Goal: Information Seeking & Learning: Understand process/instructions

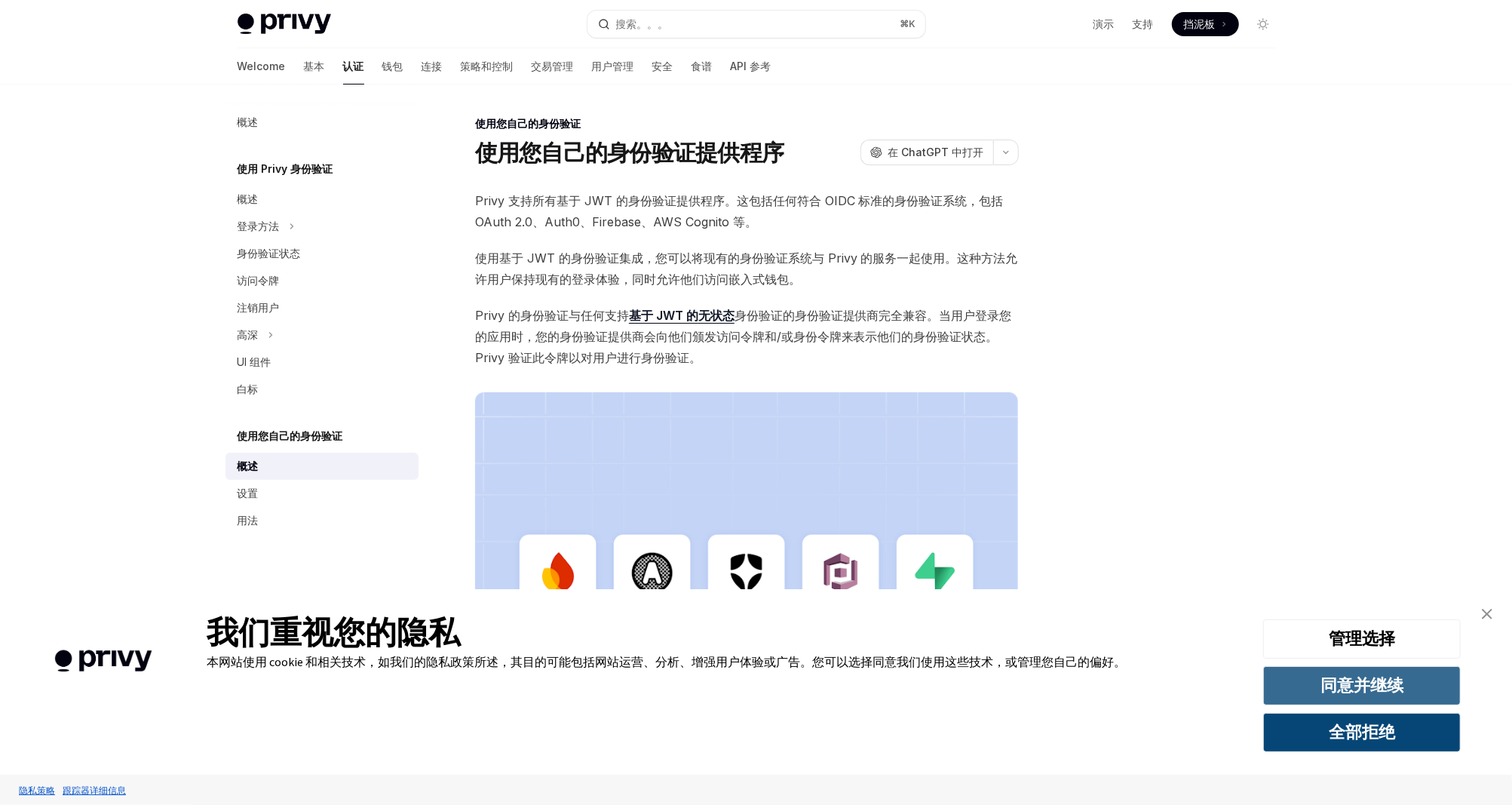
click at [1389, 691] on button "同意并继续" at bounding box center [1361, 685] width 198 height 39
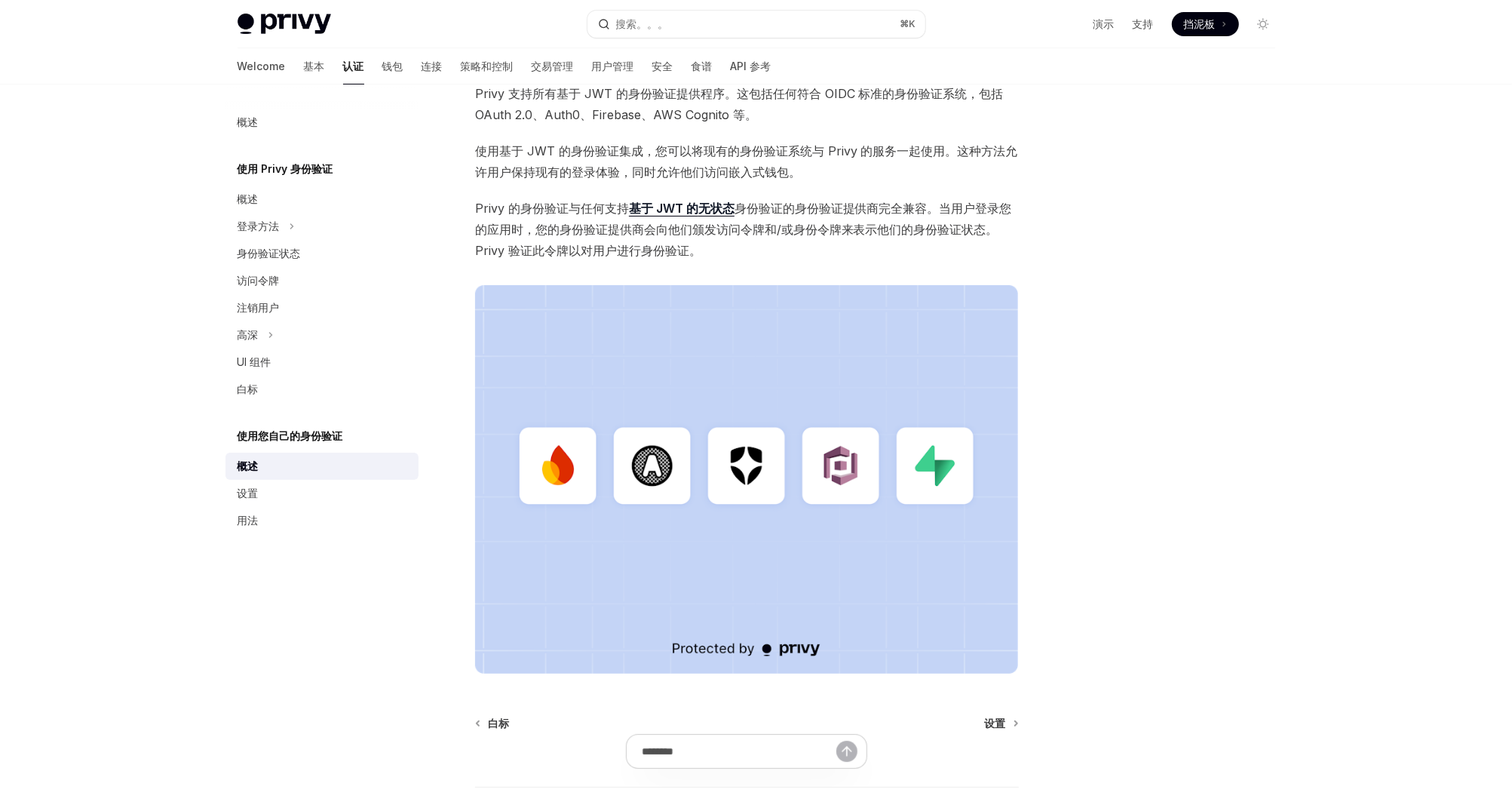
scroll to position [219, 0]
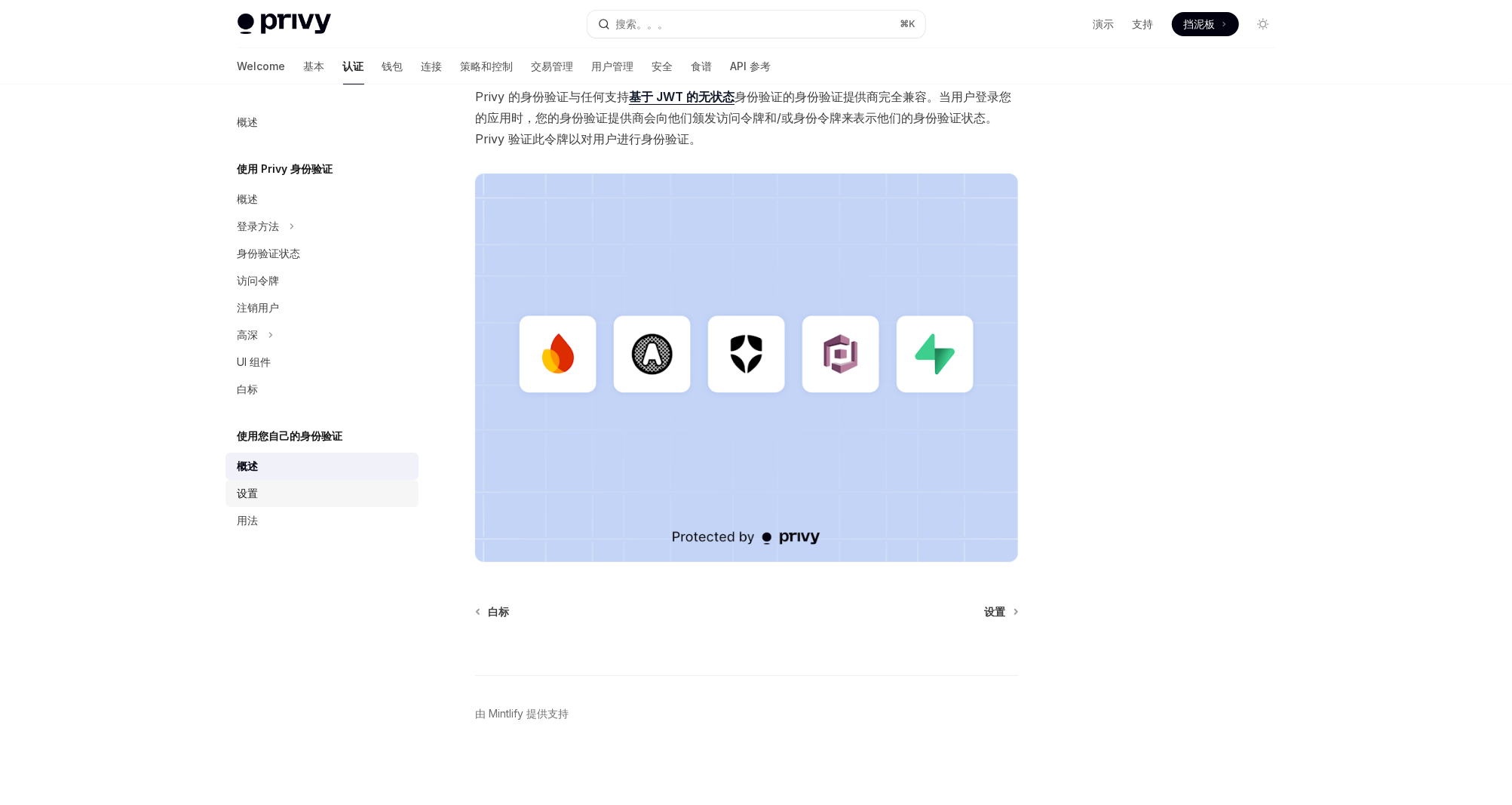
click at [287, 486] on div "设置" at bounding box center [323, 493] width 172 height 18
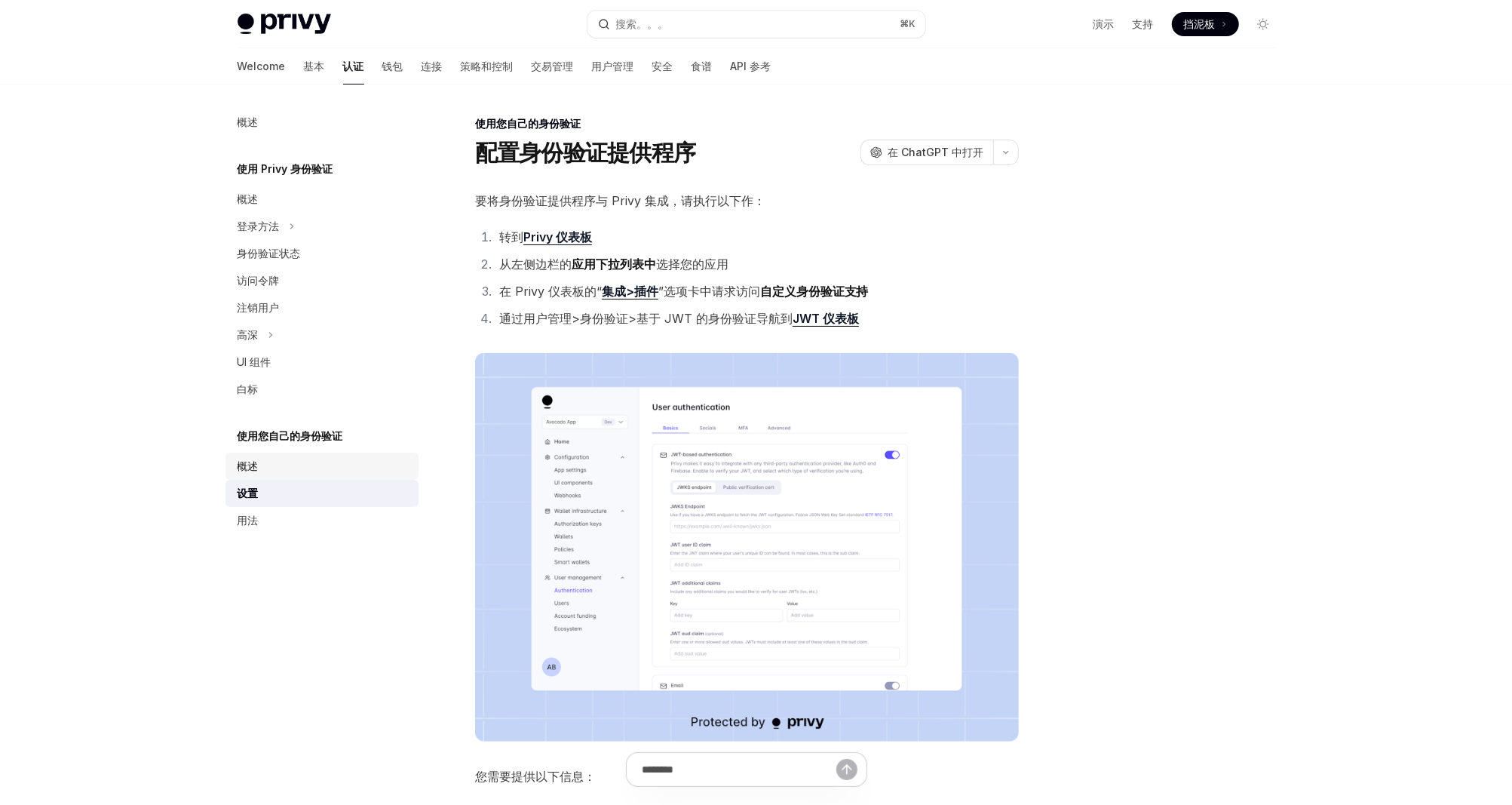
click at [283, 471] on div "概述" at bounding box center [323, 466] width 172 height 18
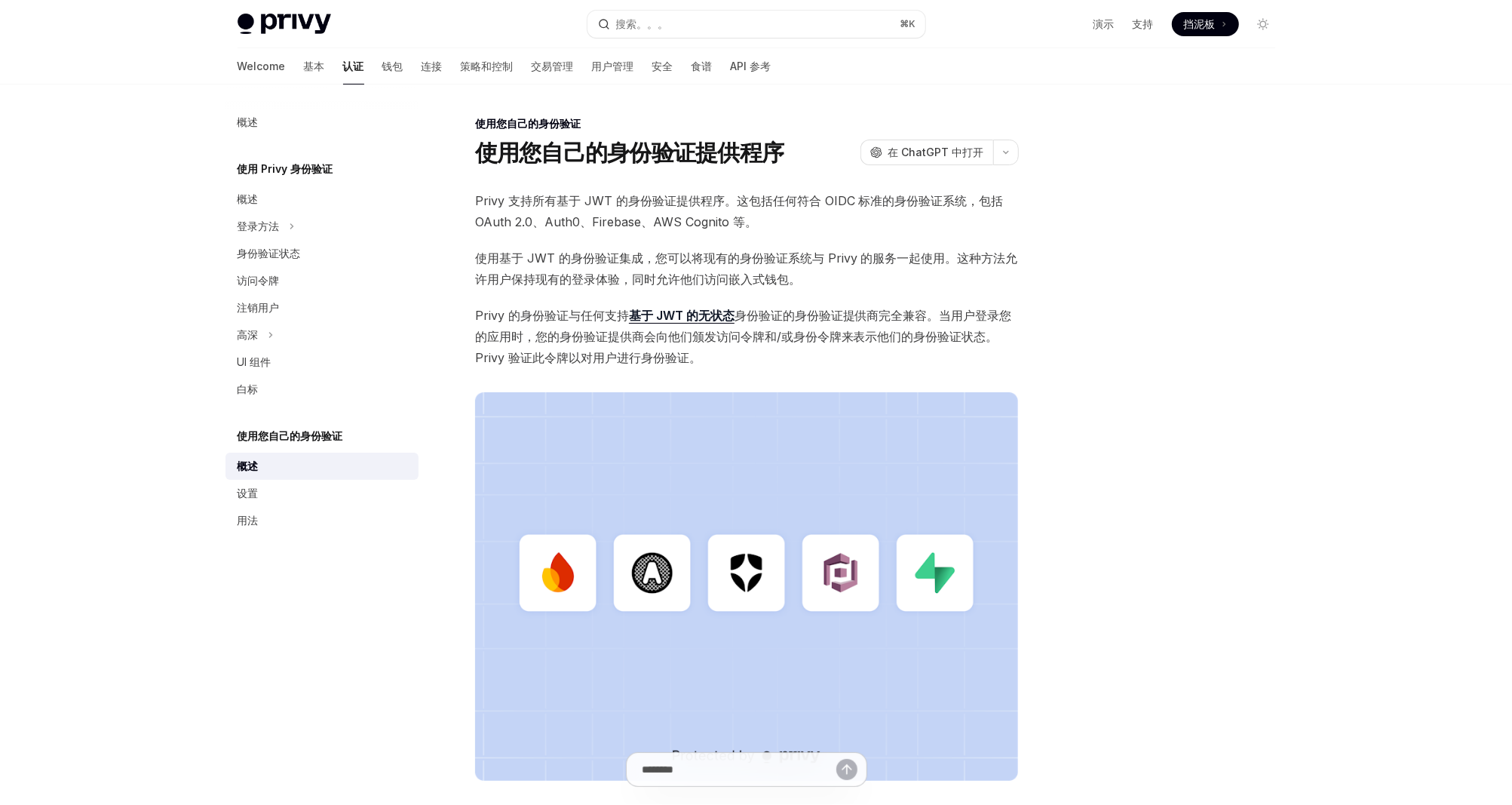
click at [334, 629] on div "概述 使用 Privy 身份验证 概述 登录方法 身份验证状态 访问令牌 注销用户 高深 UI 组件 白标 使用您自己的身份验证 概述 设置 用法" at bounding box center [334, 444] width 217 height 720
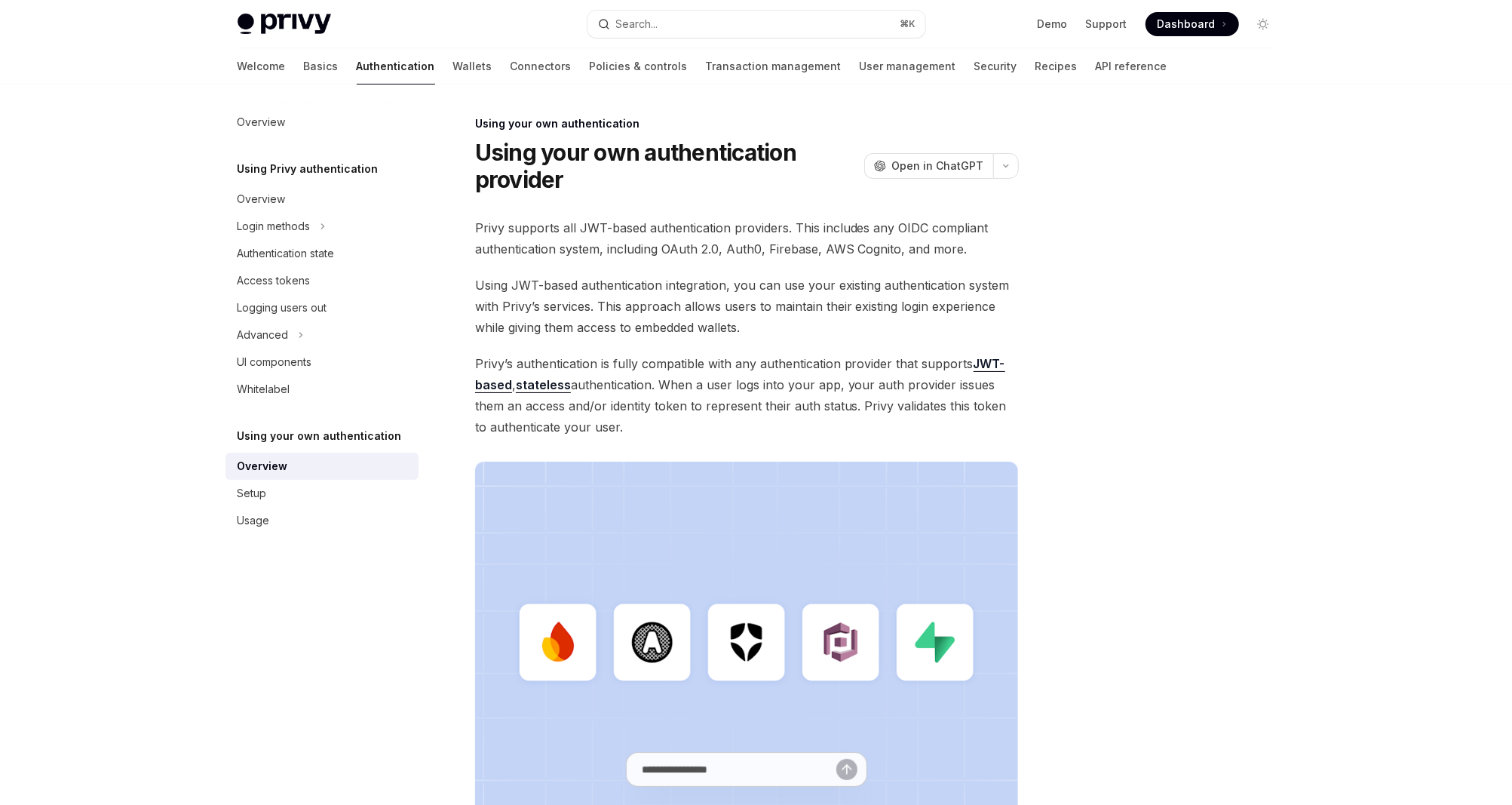
click at [570, 154] on h1 "Using your own authentication provider" at bounding box center [666, 166] width 383 height 54
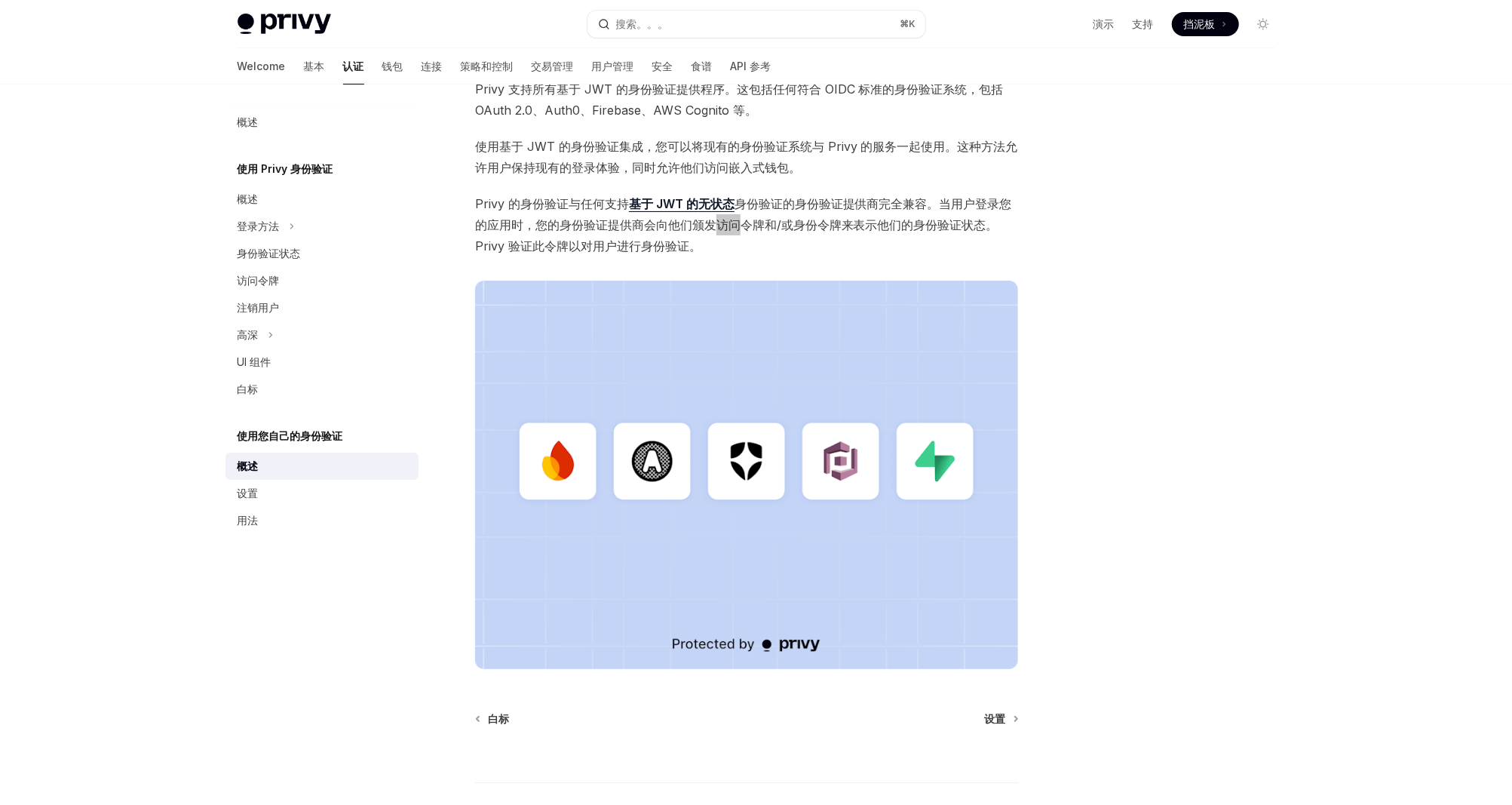
scroll to position [219, 0]
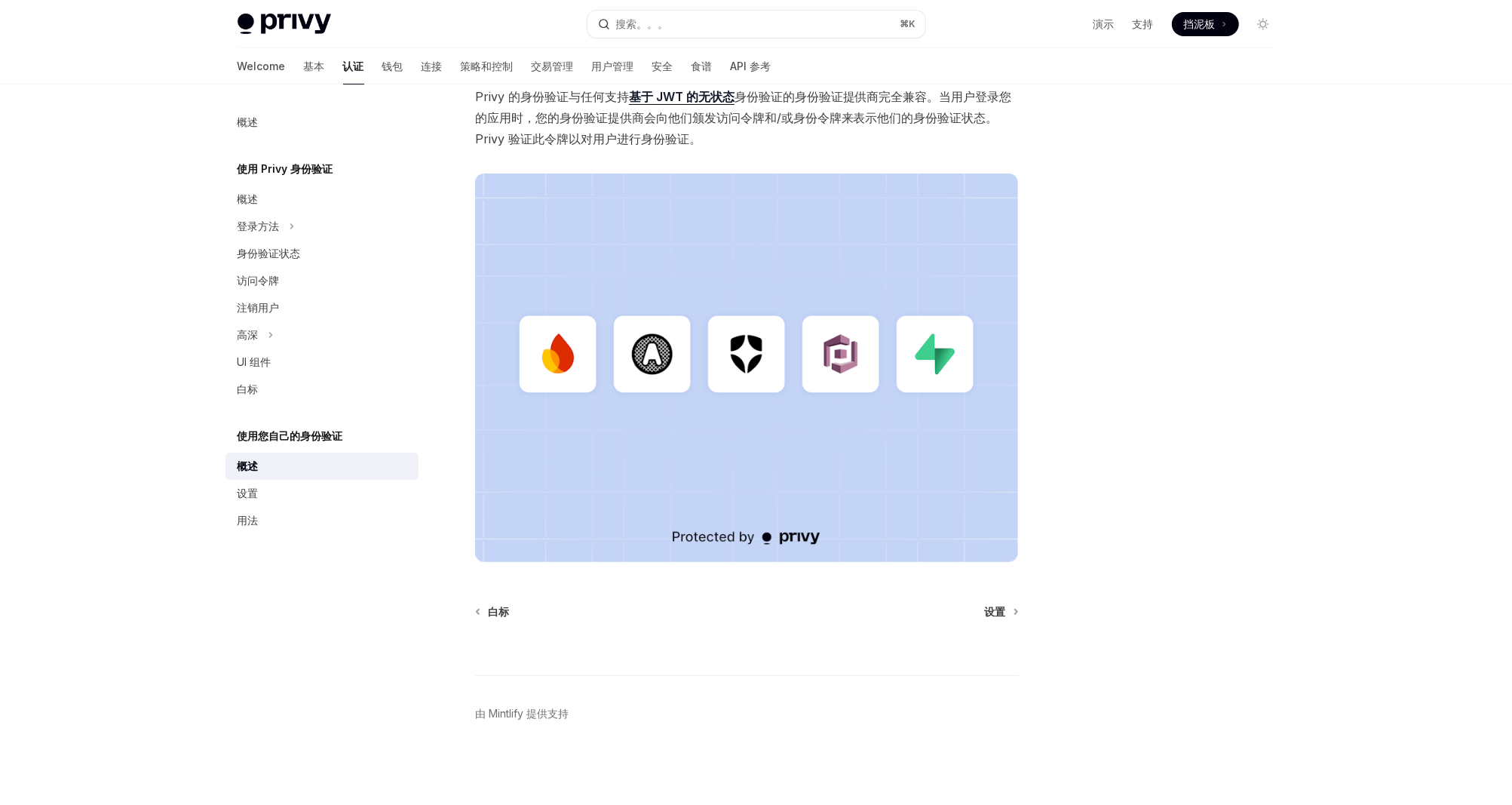
click at [1002, 600] on div "使用您自己的身份验证 使用您自己的身份验证提供程序 开放人工智能 在 ChatGPT 中打开 开放人工智能 Open in ChatGPT Privy 支持所…" at bounding box center [605, 351] width 833 height 910
click at [999, 609] on span "设置" at bounding box center [996, 611] width 21 height 15
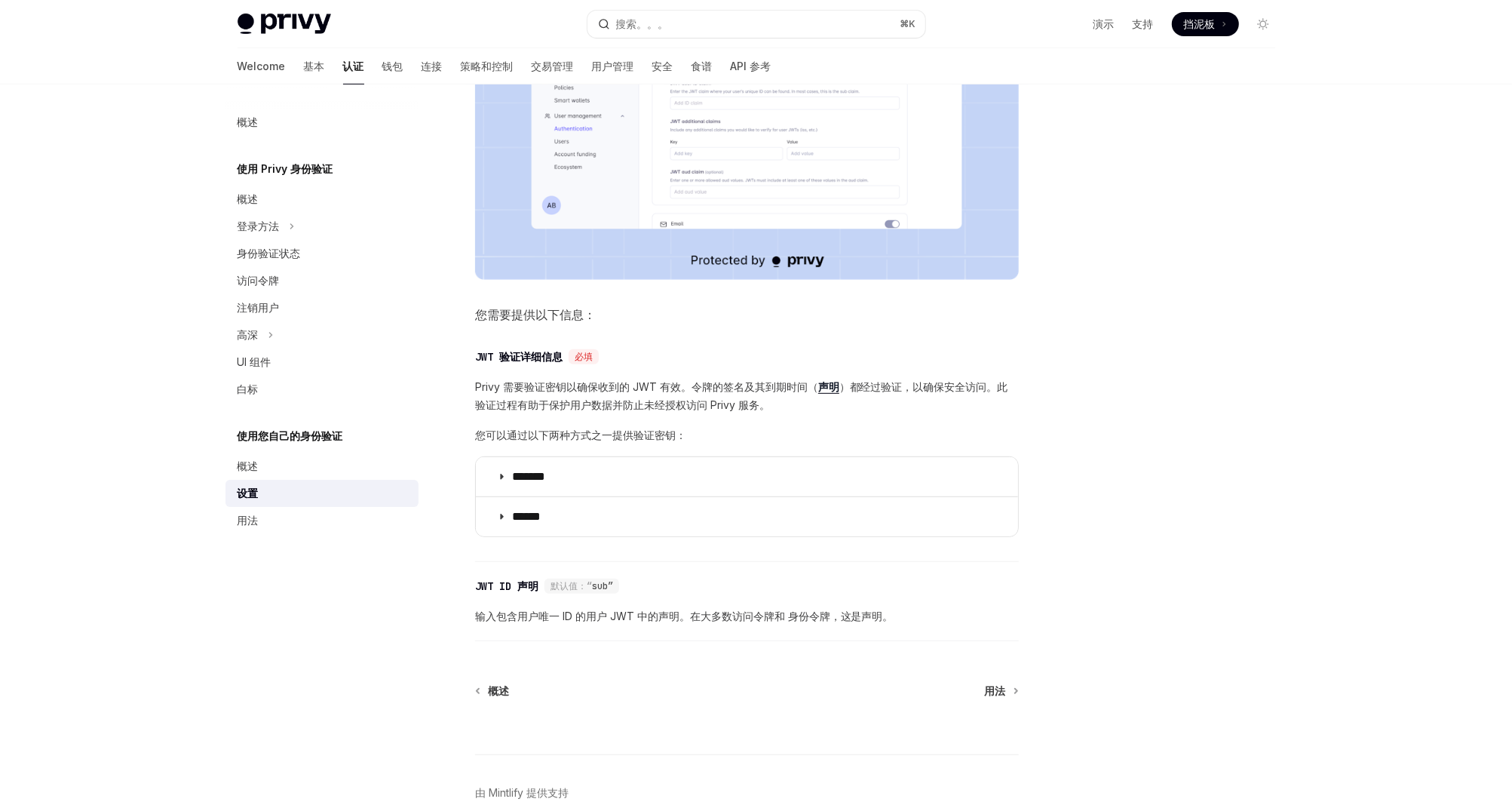
scroll to position [540, 0]
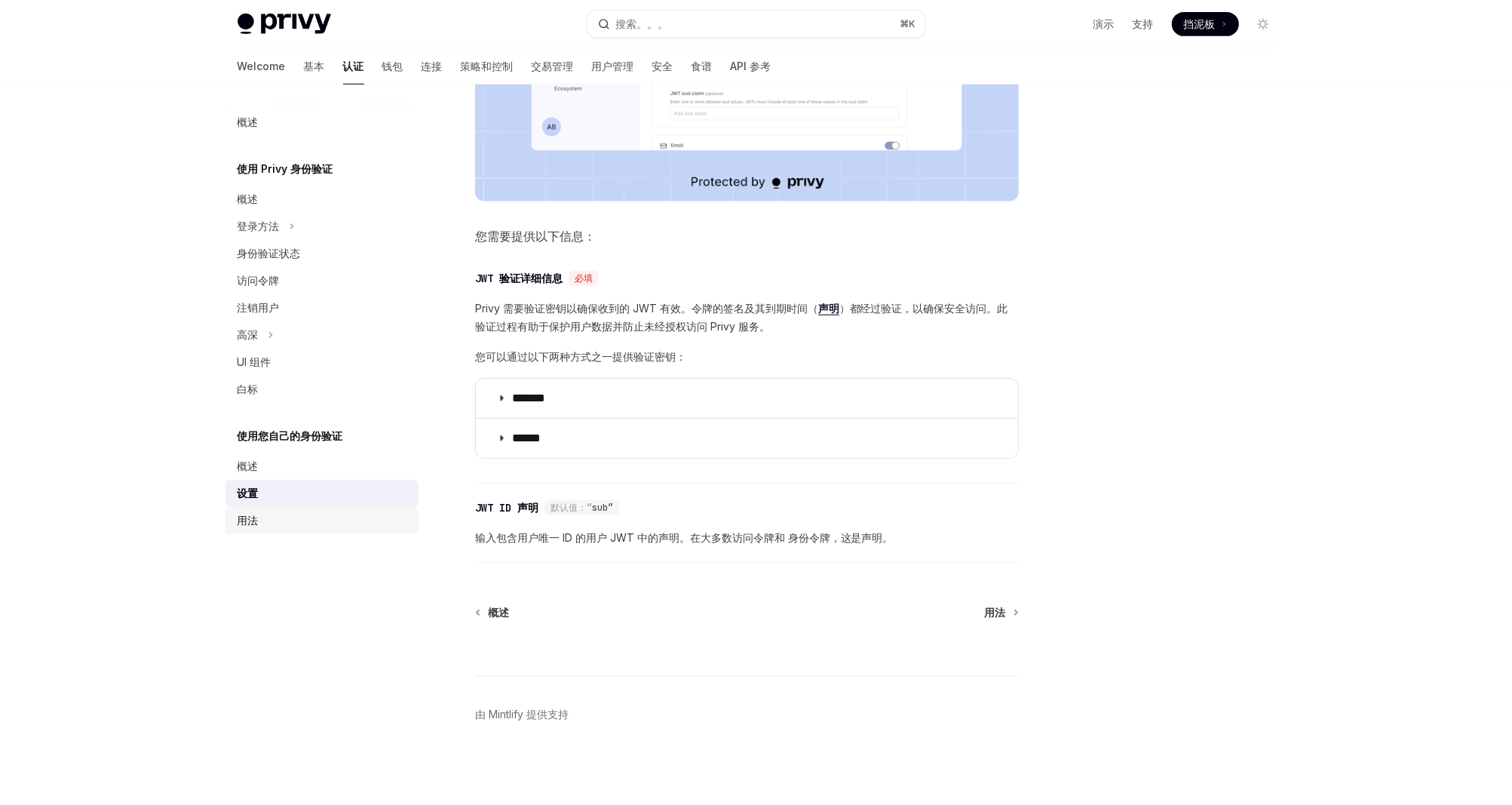
click at [329, 525] on div "用法" at bounding box center [323, 520] width 172 height 18
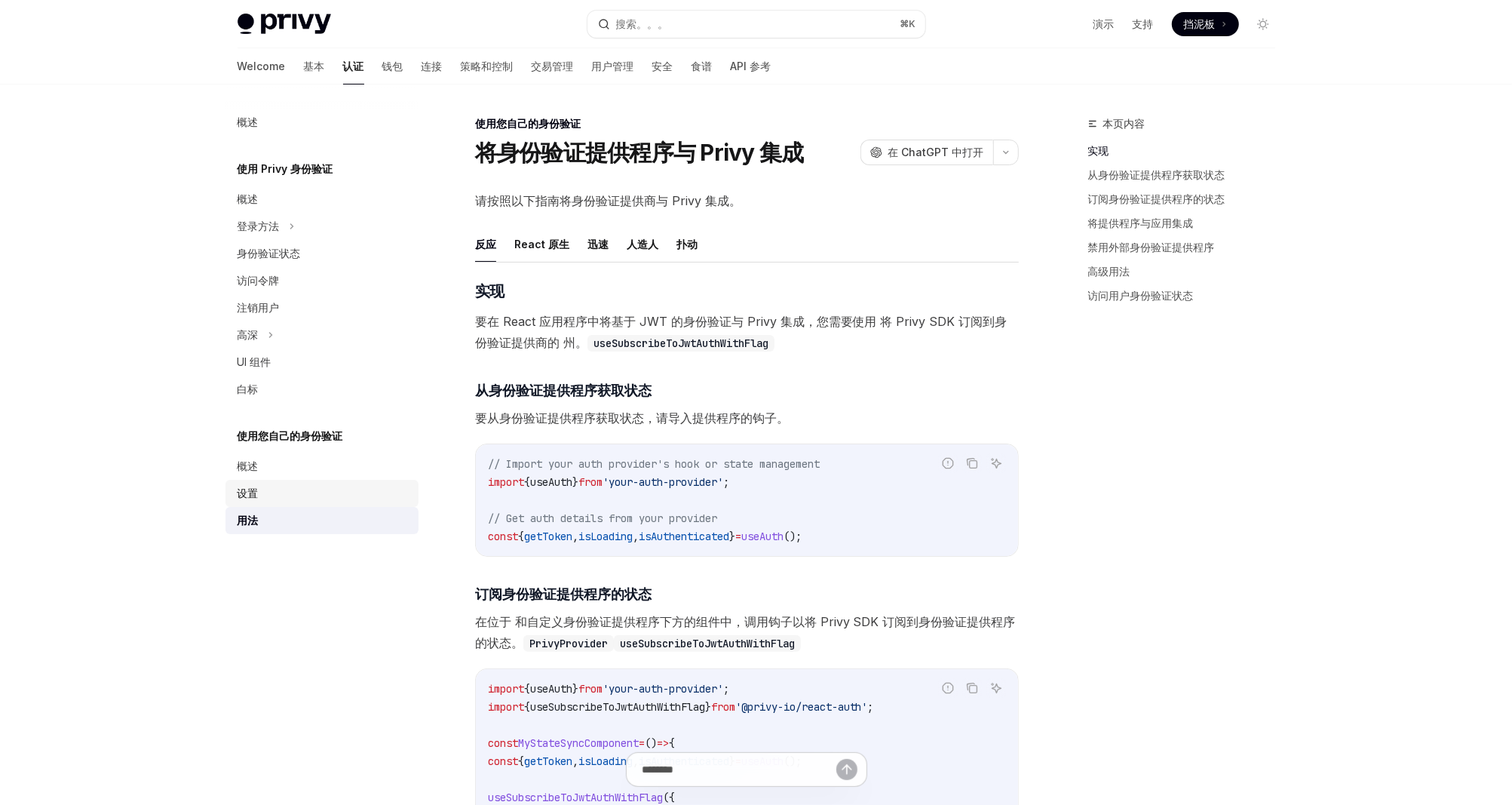
click at [294, 488] on div "设置" at bounding box center [323, 493] width 172 height 18
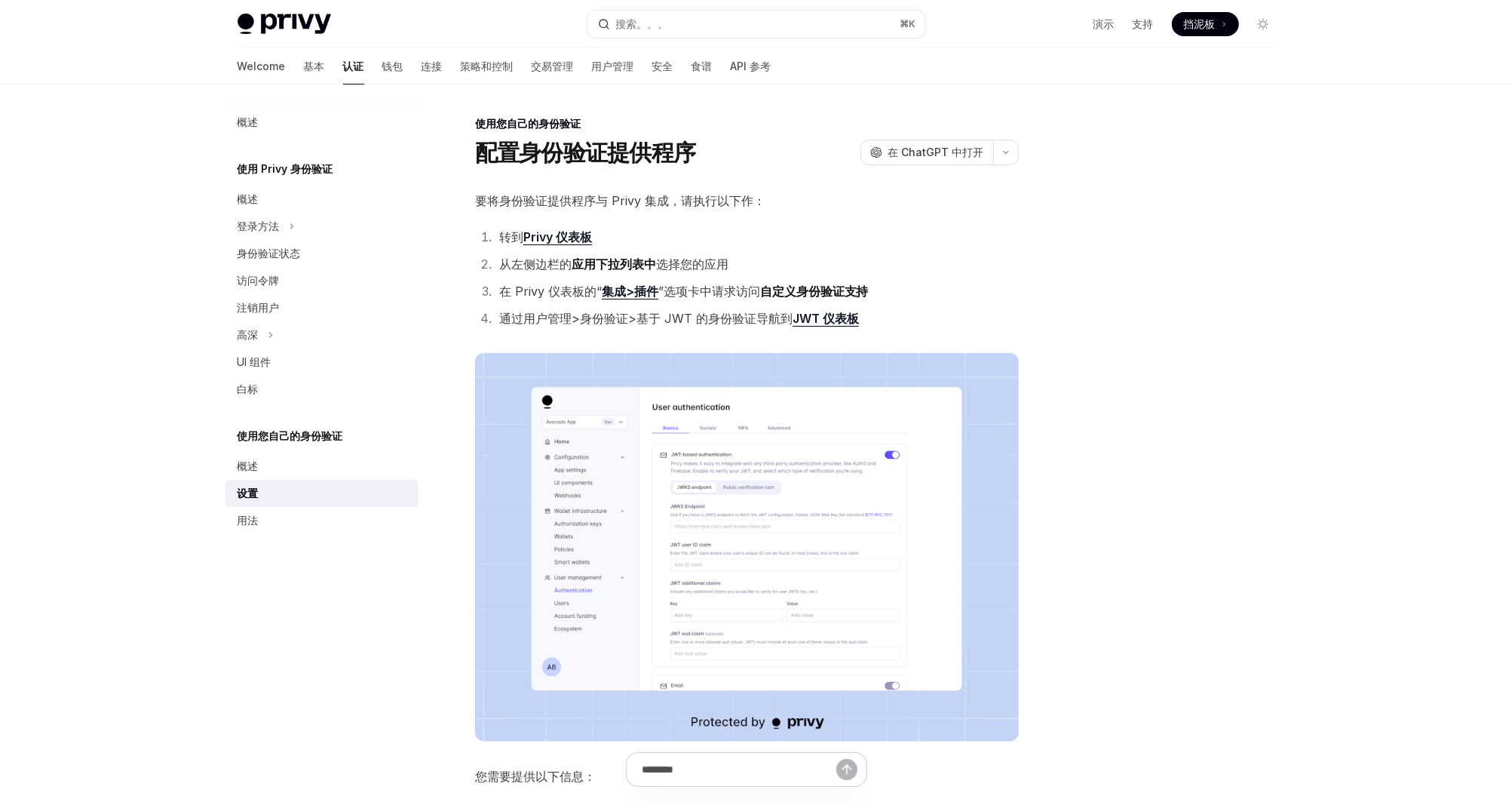
type textarea "*"
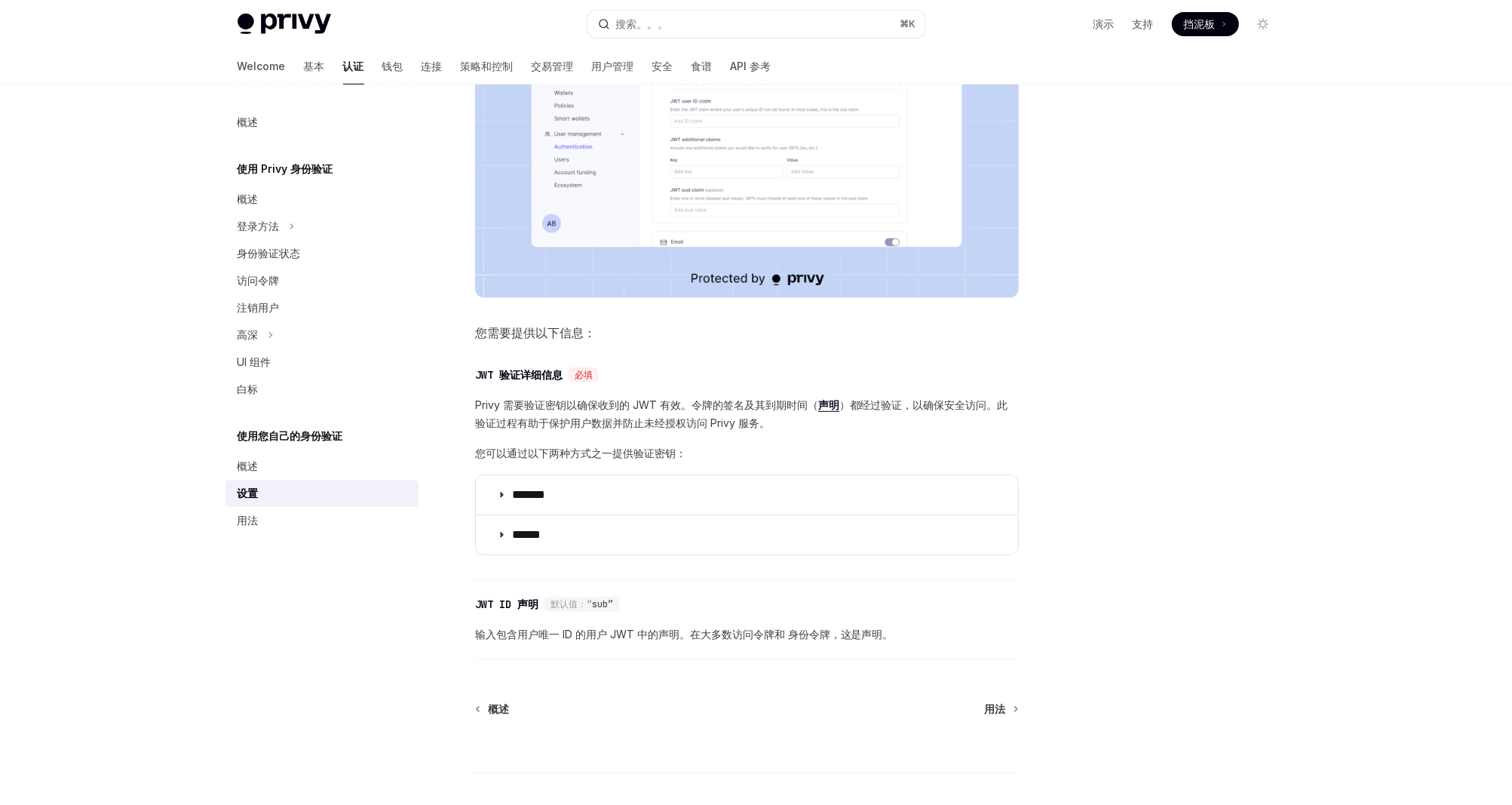
scroll to position [464, 0]
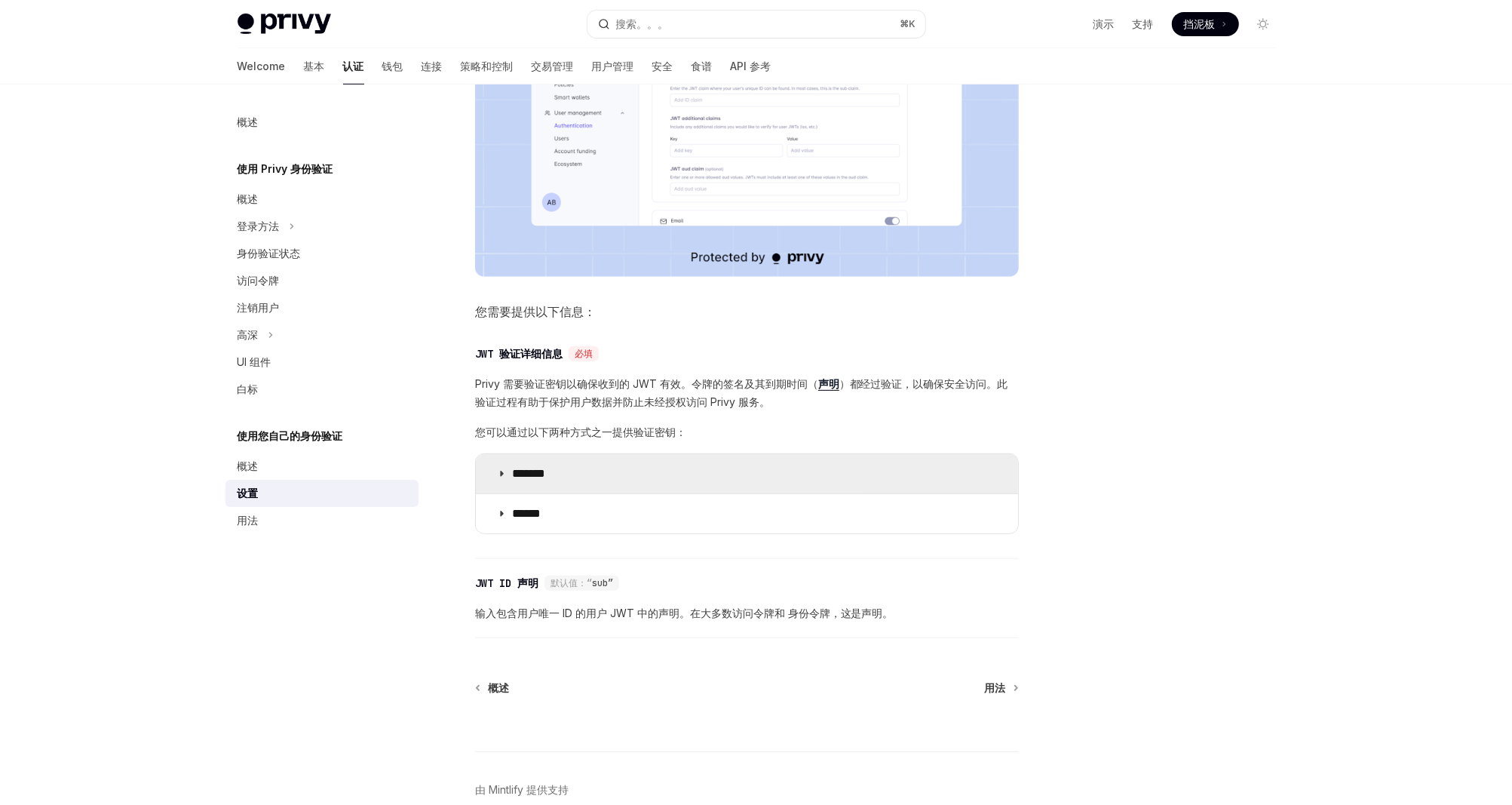
click at [553, 478] on p "*******" at bounding box center [543, 473] width 63 height 15
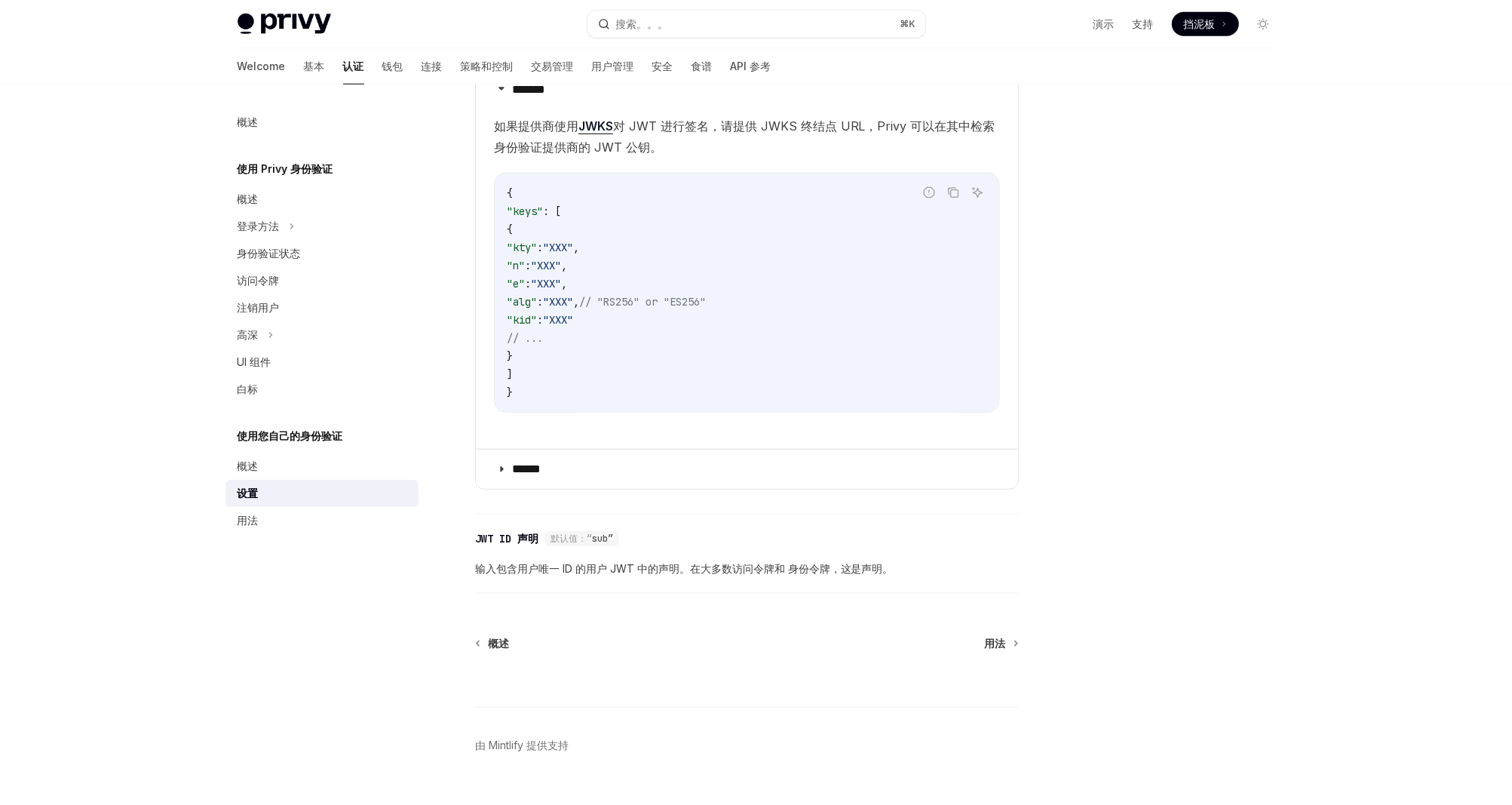
scroll to position [851, 0]
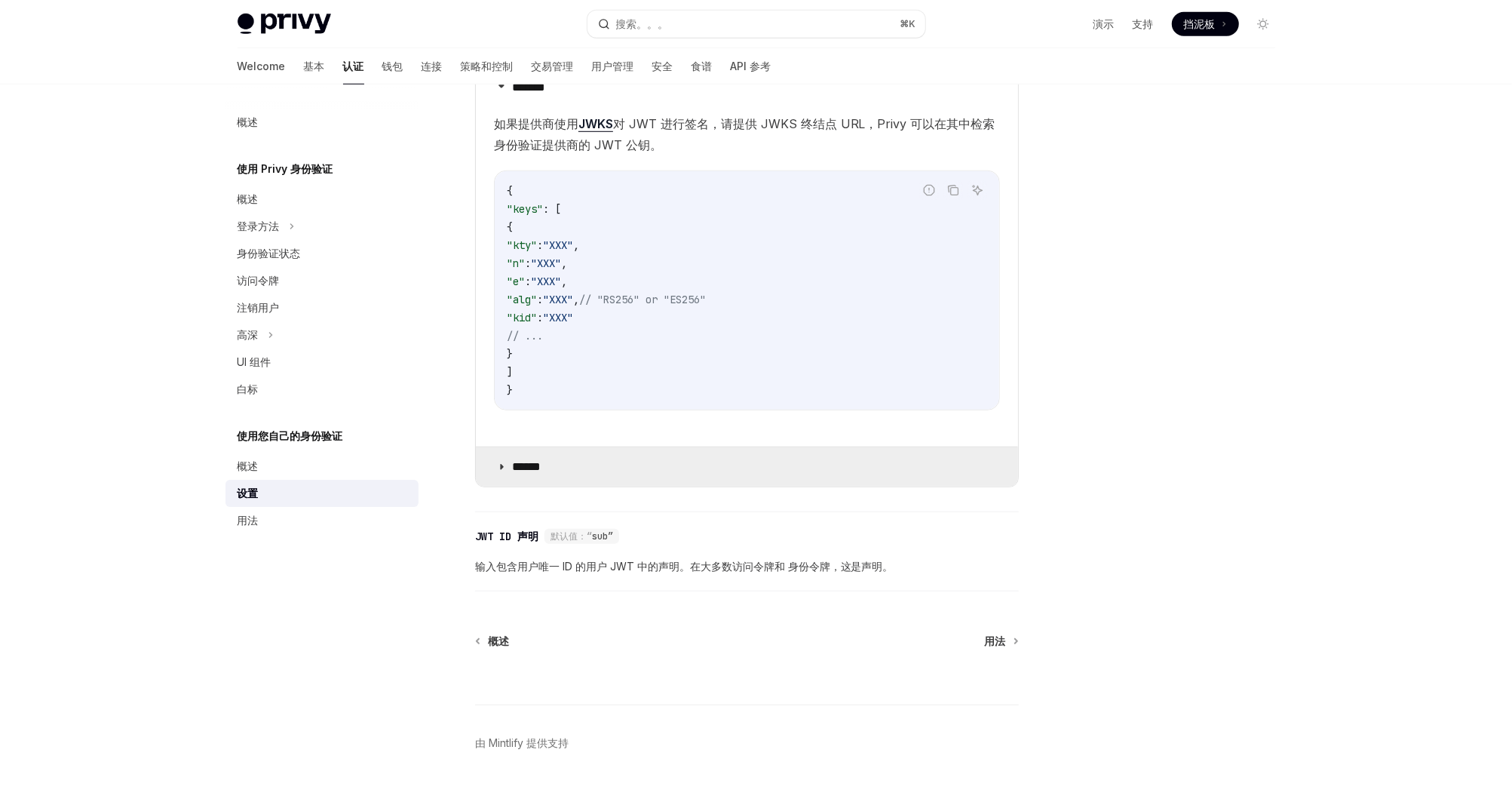
click at [613, 463] on summary "******" at bounding box center [746, 466] width 543 height 39
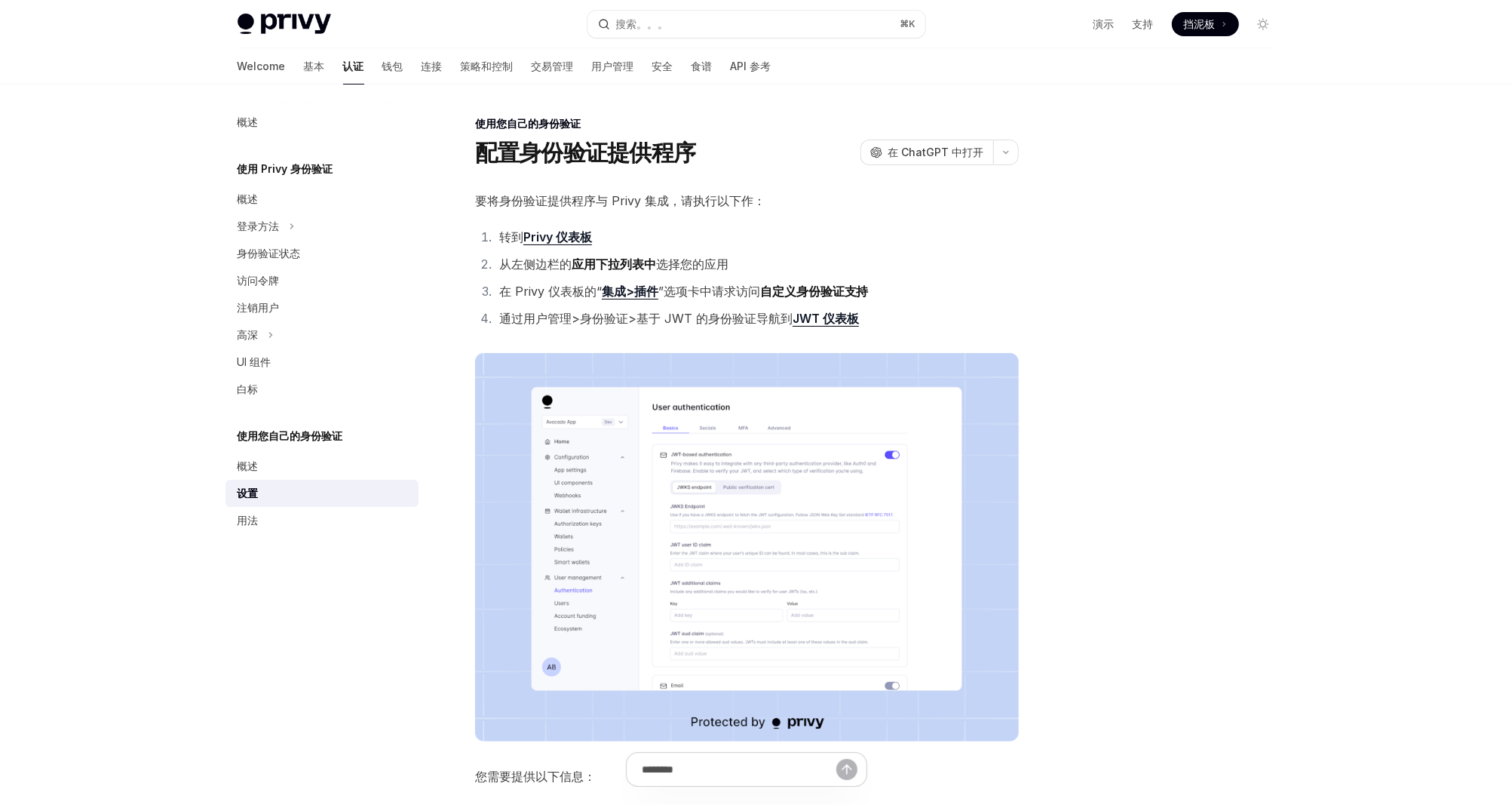
click at [651, 288] on link "集成>插件" at bounding box center [630, 292] width 57 height 16
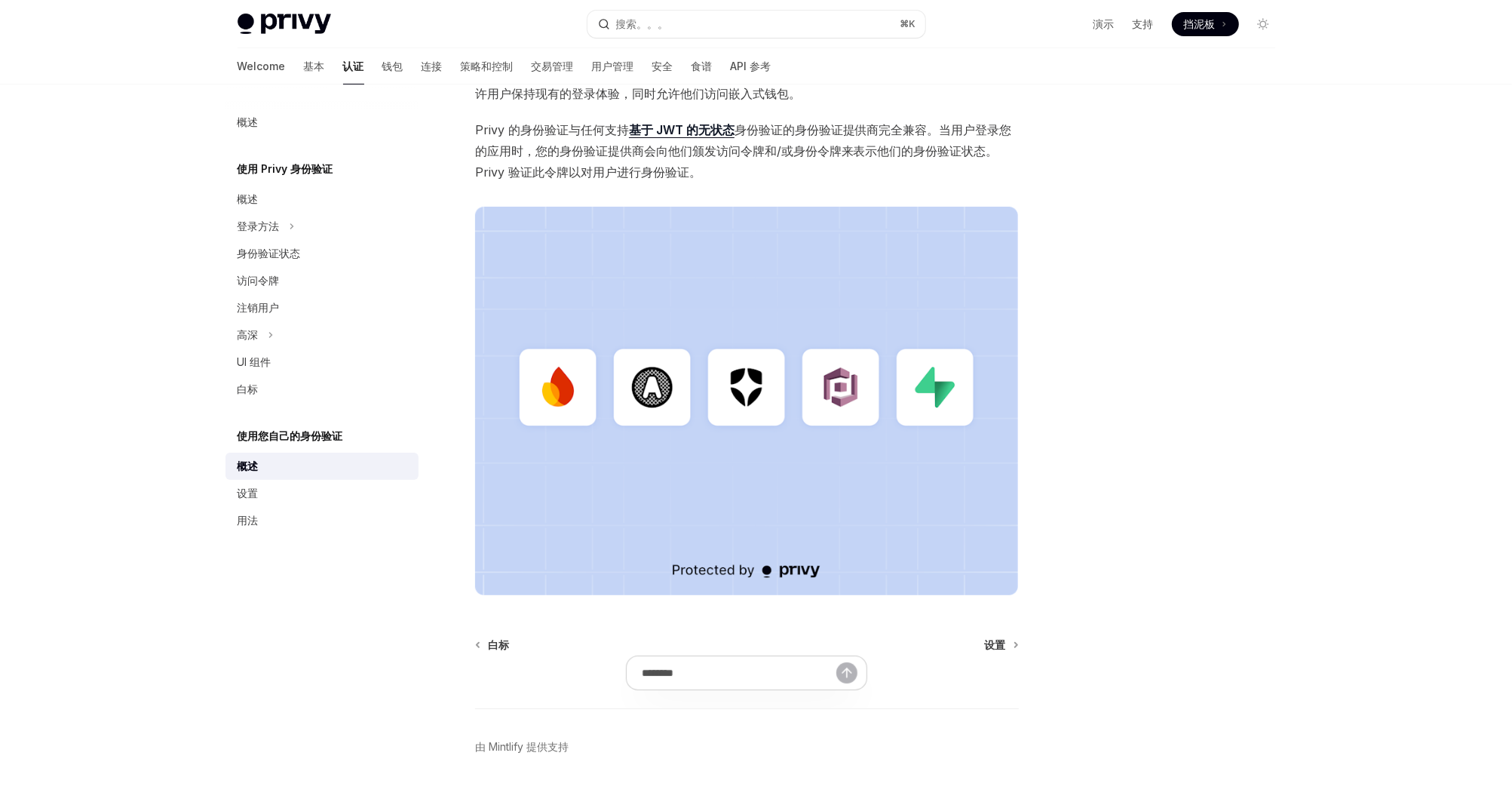
scroll to position [219, 0]
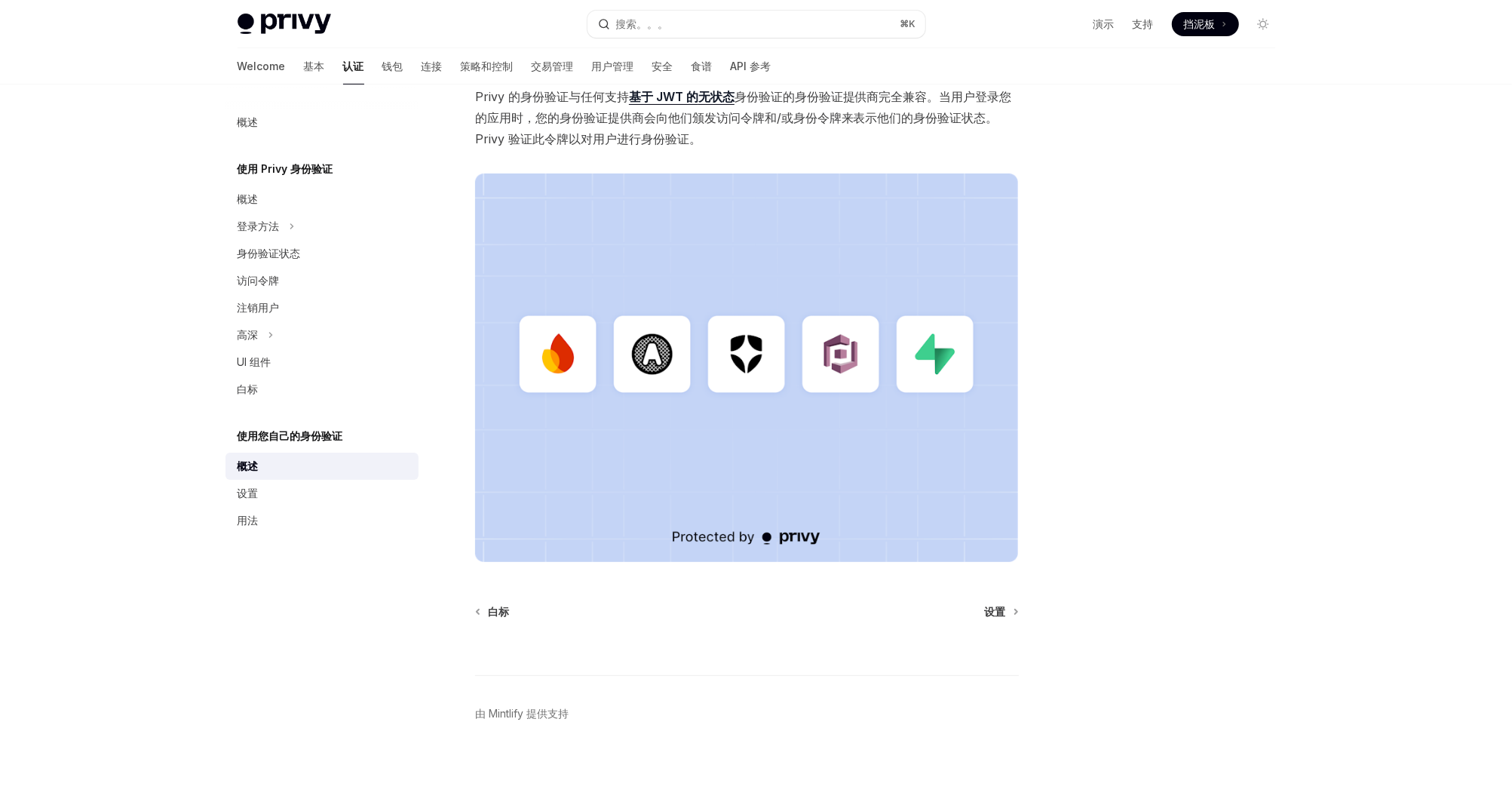
click at [997, 619] on div at bounding box center [746, 647] width 543 height 56
click at [997, 612] on span "设置" at bounding box center [996, 611] width 21 height 15
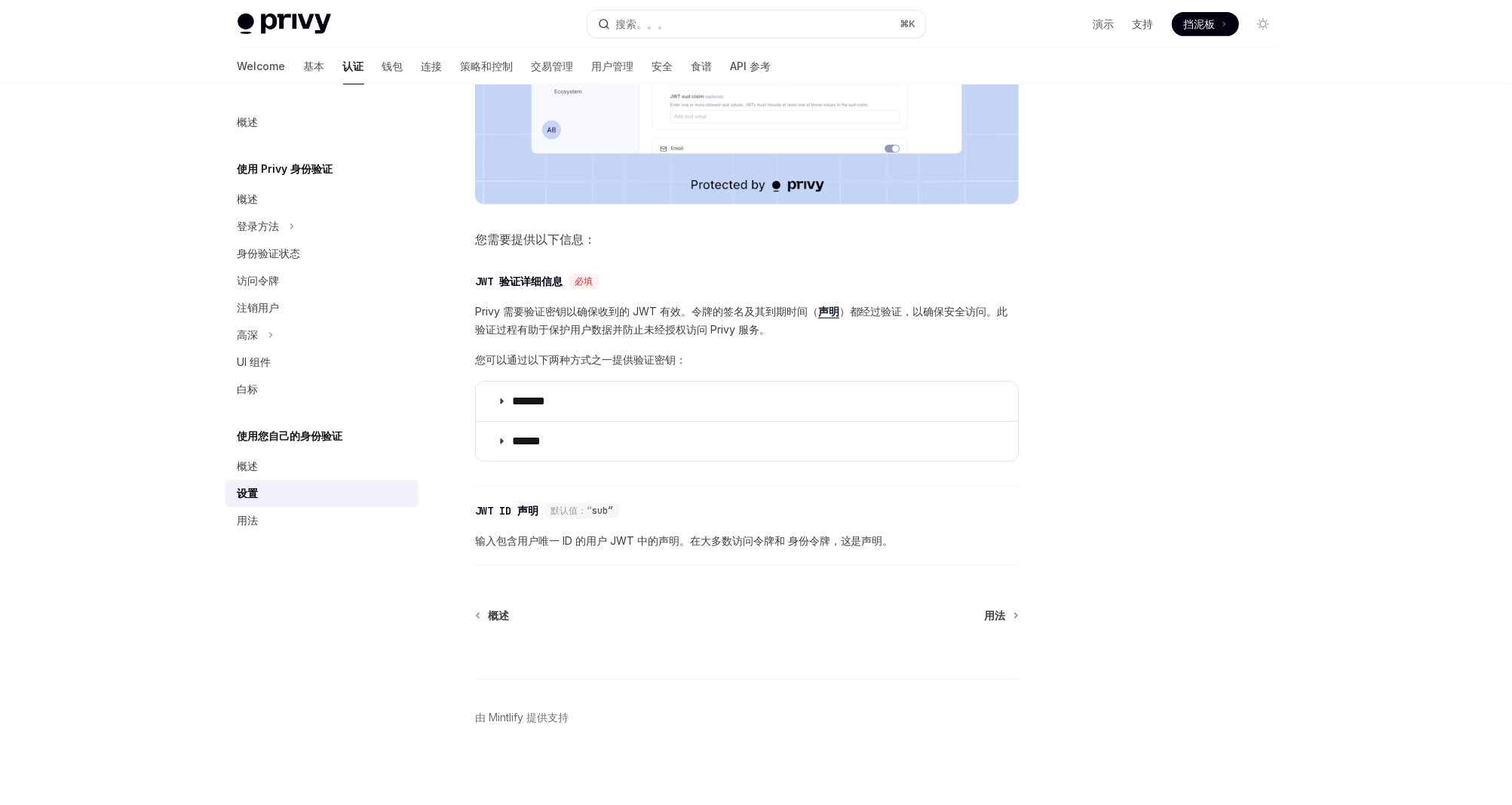
scroll to position [540, 0]
click at [1002, 614] on span "用法" at bounding box center [996, 612] width 21 height 15
type textarea "*"
